Goal: Task Accomplishment & Management: Use online tool/utility

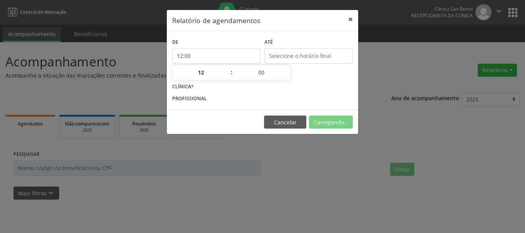
click at [349, 21] on button "×" at bounding box center [350, 19] width 15 height 19
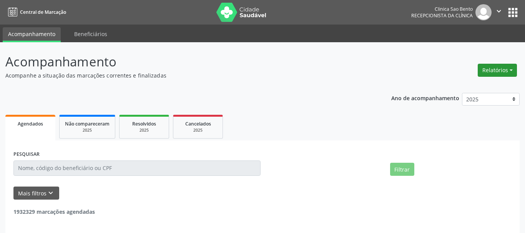
click at [490, 72] on button "Relatórios" at bounding box center [497, 70] width 39 height 13
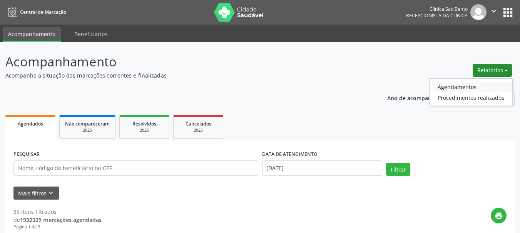
click at [454, 84] on link "Agendamentos" at bounding box center [470, 87] width 83 height 11
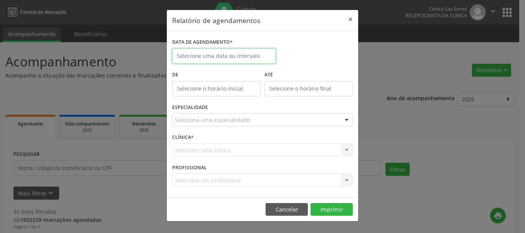
click at [209, 59] on input "text" at bounding box center [224, 55] width 104 height 15
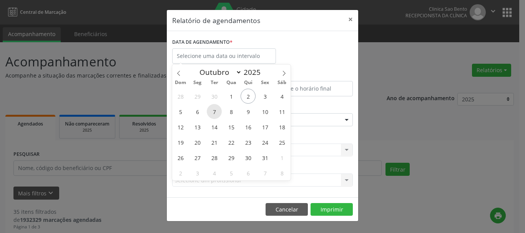
click at [216, 112] on span "7" at bounding box center [214, 111] width 15 height 15
type input "[DATE]"
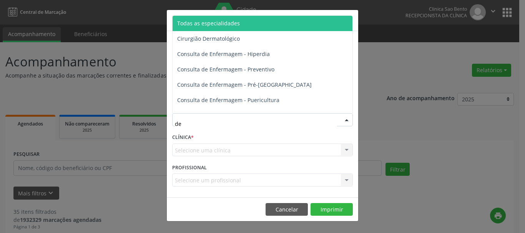
type input "der"
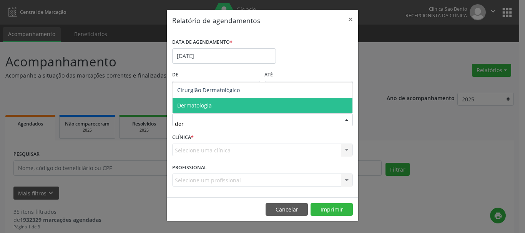
drag, startPoint x: 244, startPoint y: 104, endPoint x: 243, endPoint y: 154, distance: 50.0
click at [243, 104] on span "Dermatologia" at bounding box center [263, 105] width 180 height 15
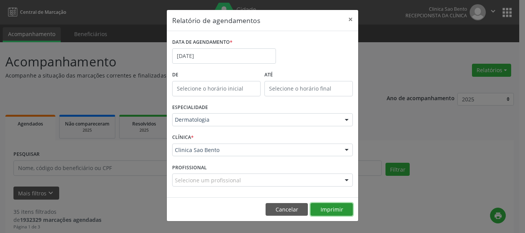
click at [335, 210] on button "Imprimir" at bounding box center [332, 209] width 42 height 13
